Goal: Task Accomplishment & Management: Manage account settings

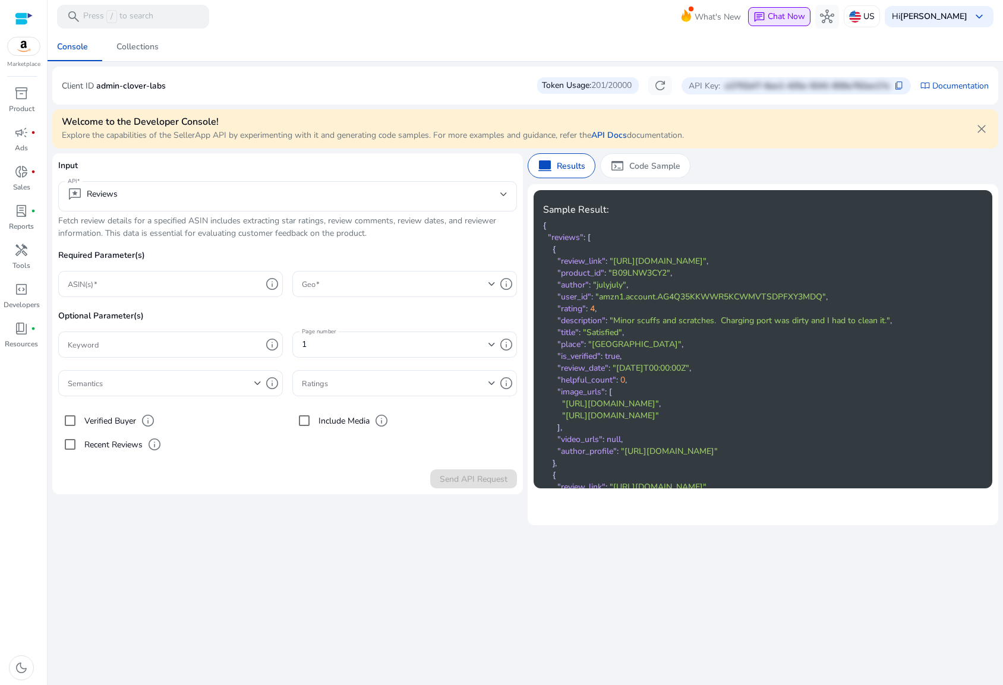
click at [788, 17] on span "Chat Now" at bounding box center [786, 16] width 37 height 11
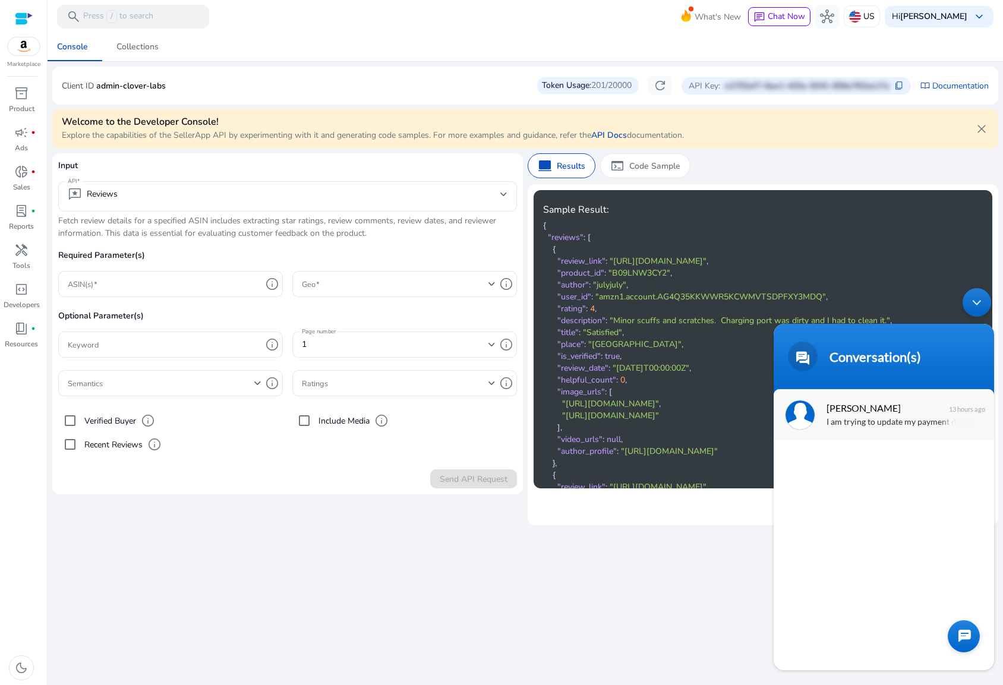
click at [893, 430] on div "Andy I am trying to update my payment details for my API as I have a new card b…" at bounding box center [884, 414] width 221 height 51
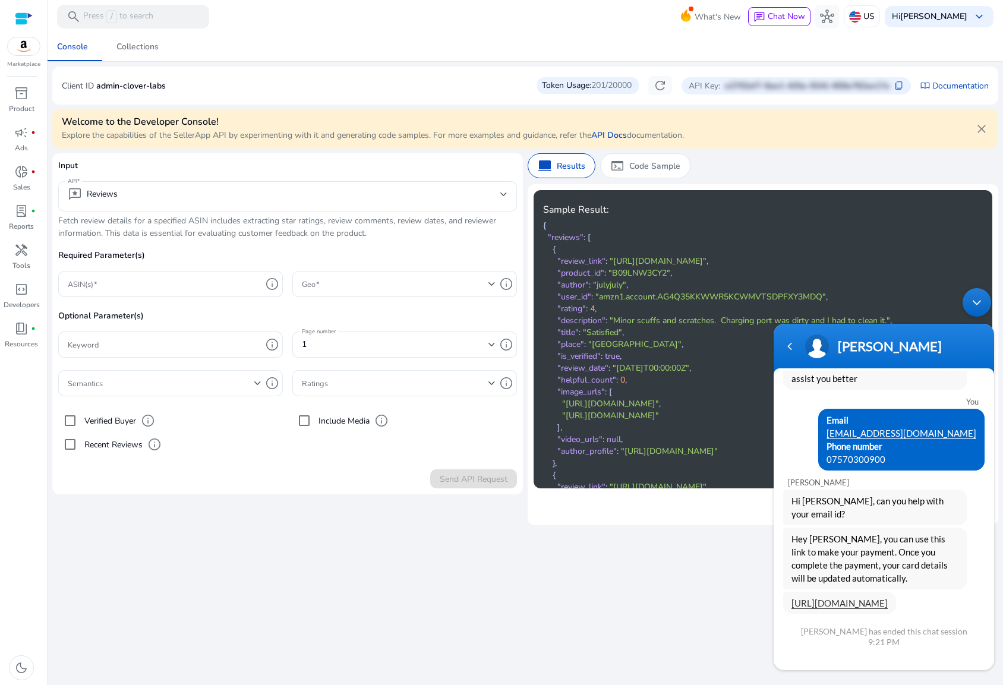
scroll to position [181, 0]
click at [849, 597] on span "https://invoice.stripe.com/i/acct_1ASIMQEUSKNHjLW0/live_YWNjdF8xQVNJTVFFVVNLTkh…" at bounding box center [840, 603] width 96 height 13
click at [850, 598] on link "https://invoice.stripe.com/i/acct_1ASIMQEUSKNHjLW0/live_YWNjdF8xQVNJTVFFVVNLTkh…" at bounding box center [840, 603] width 96 height 11
click at [967, 171] on app-sa-custom-tab "computer Results terminal Code Sample" at bounding box center [763, 165] width 471 height 25
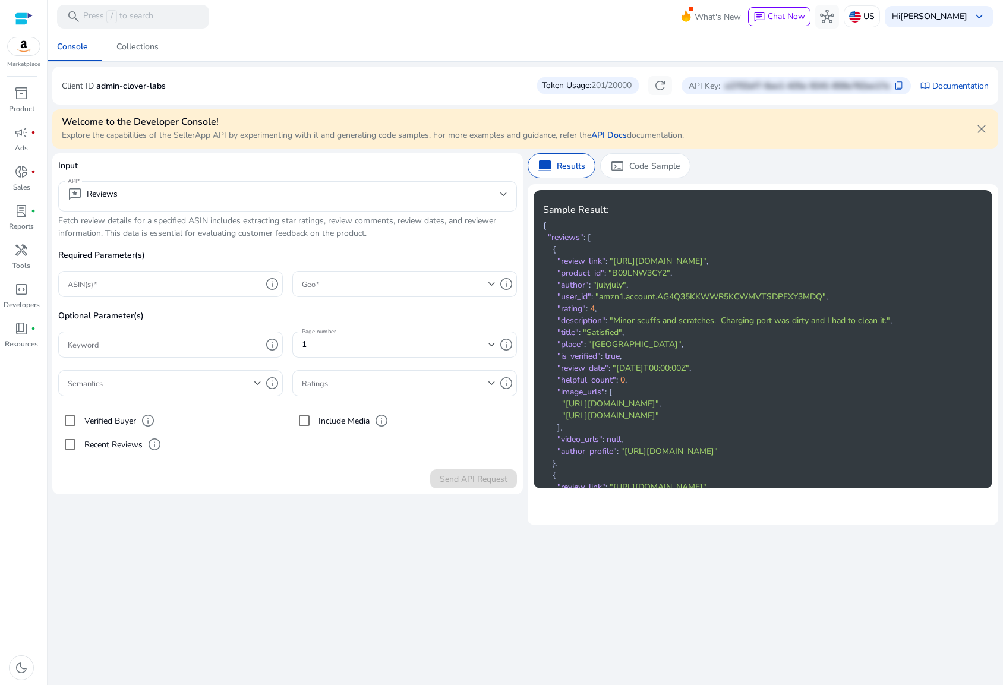
click at [573, 86] on div "Token Usage: 201/20000" at bounding box center [588, 85] width 102 height 17
